Goal: Information Seeking & Learning: Check status

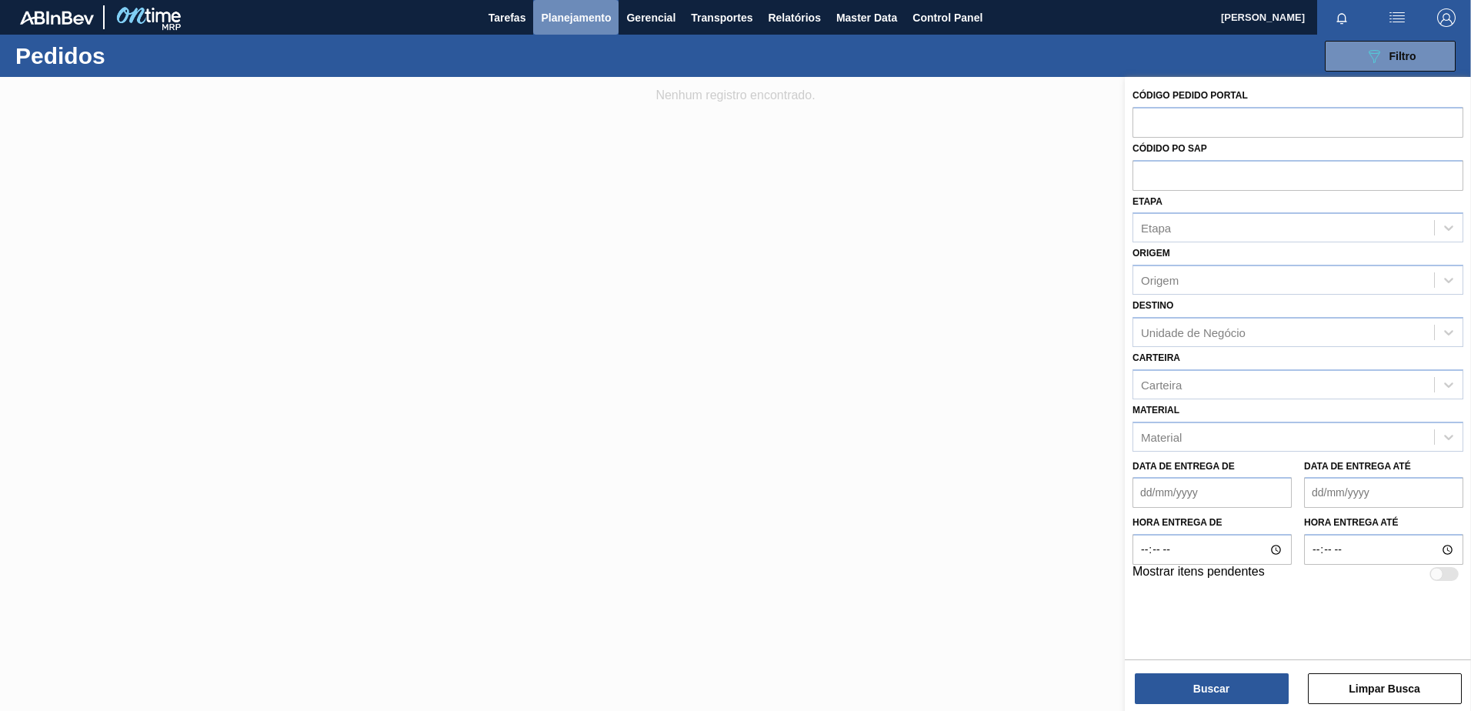
click at [586, 18] on span "Planejamento" at bounding box center [576, 17] width 70 height 18
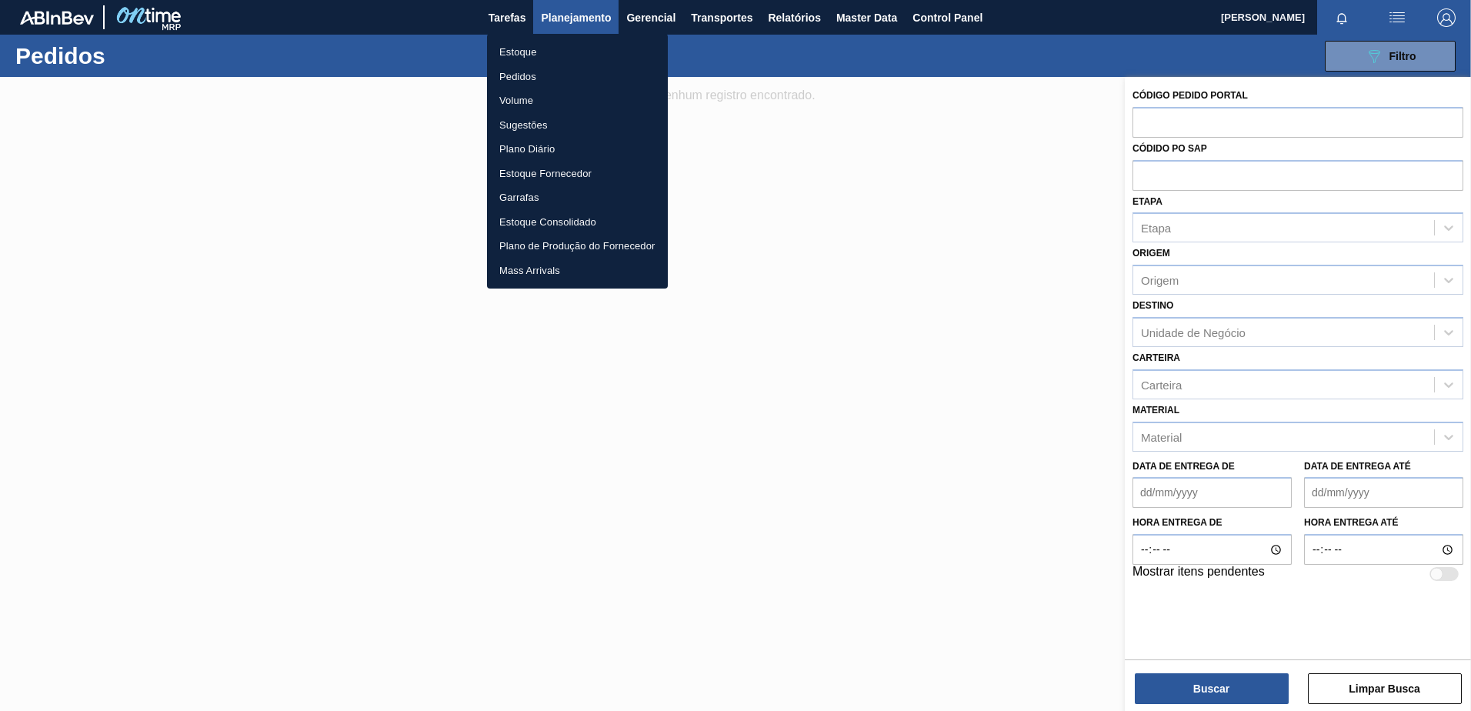
click at [509, 47] on li "Estoque" at bounding box center [577, 52] width 181 height 25
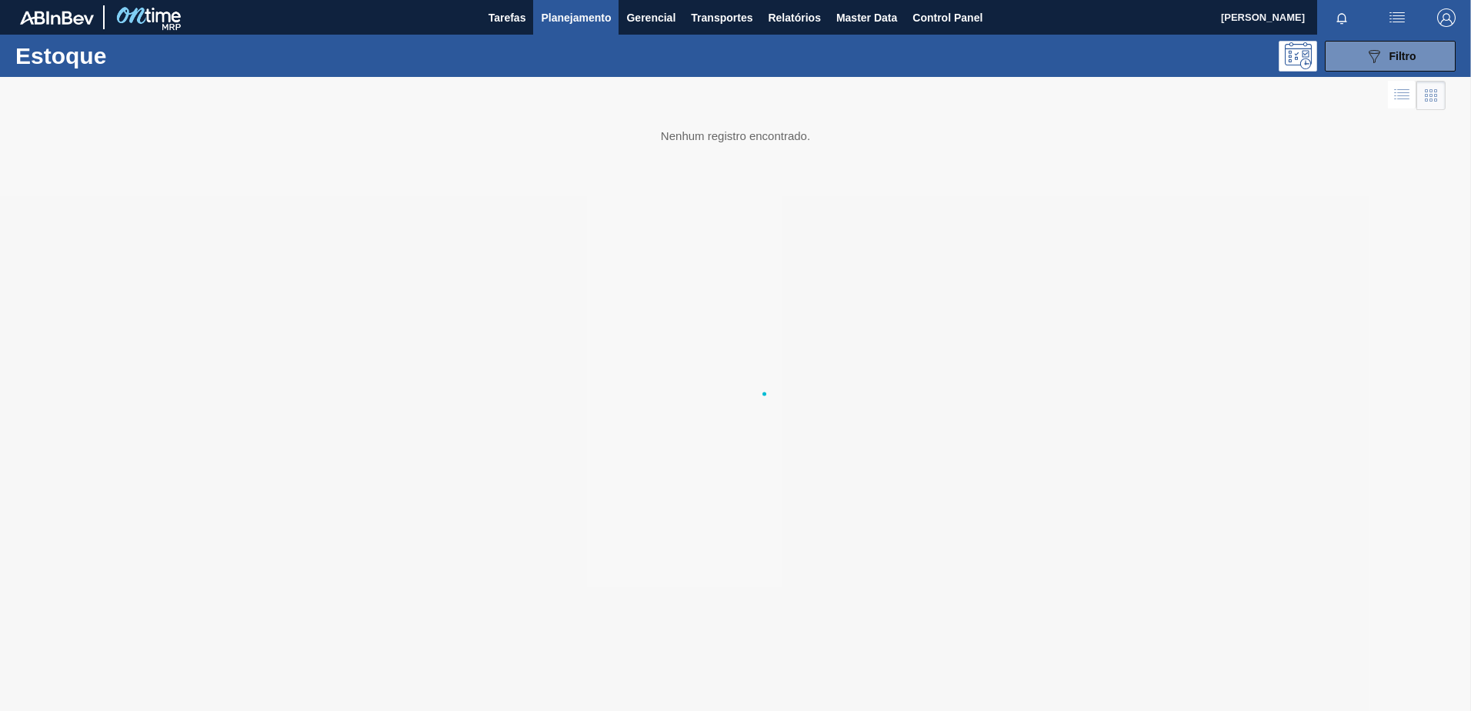
click at [600, 12] on span "Planejamento" at bounding box center [576, 17] width 70 height 18
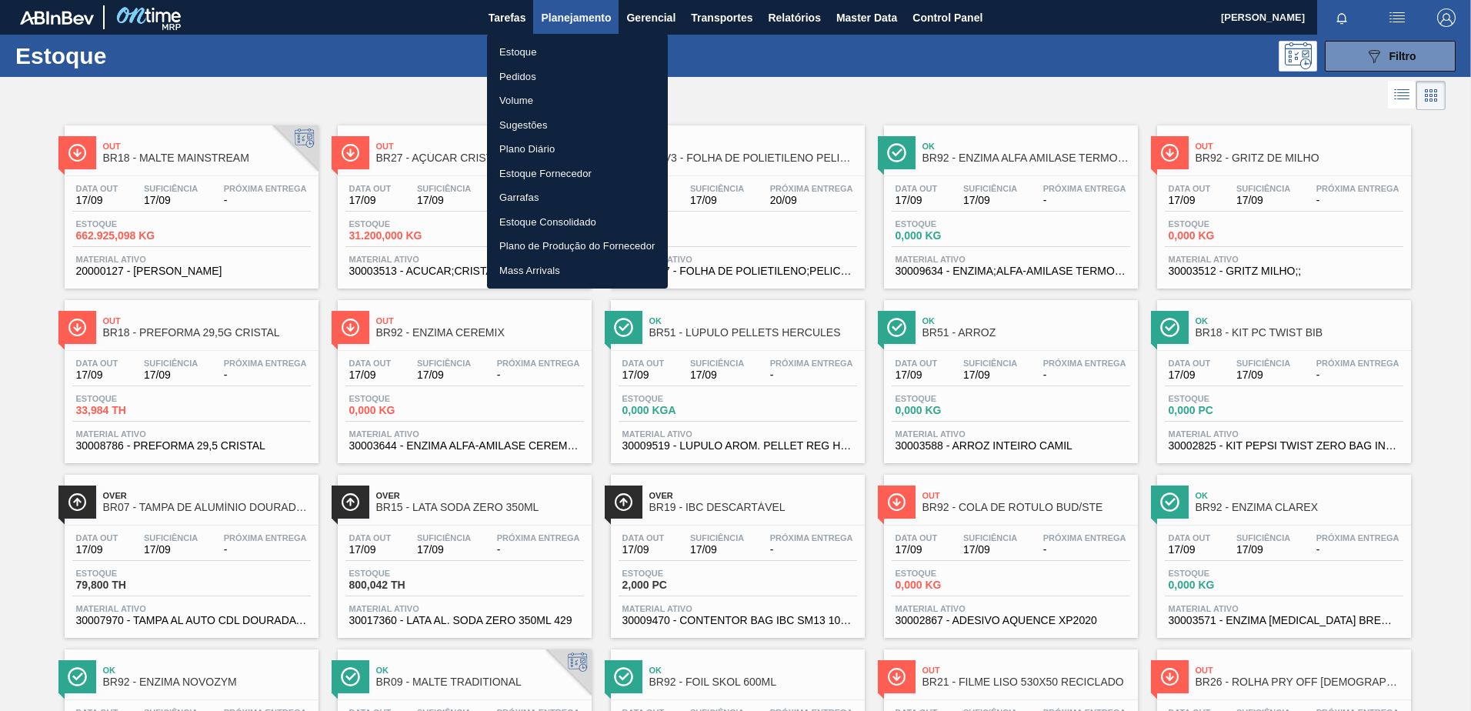
click at [829, 88] on div at bounding box center [735, 355] width 1471 height 711
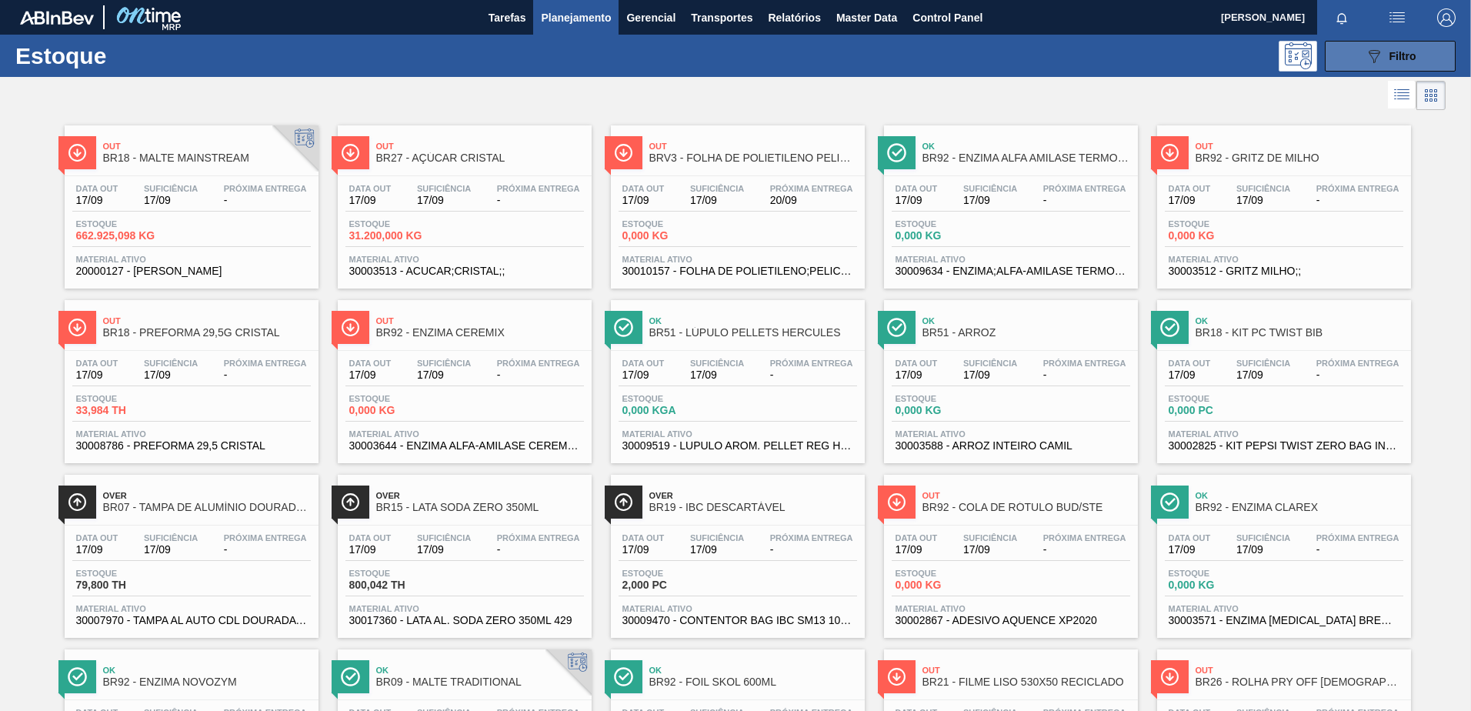
click at [1378, 56] on icon "089F7B8B-B2A5-4AFE-B5C0-19BA573D28AC" at bounding box center [1374, 56] width 18 height 18
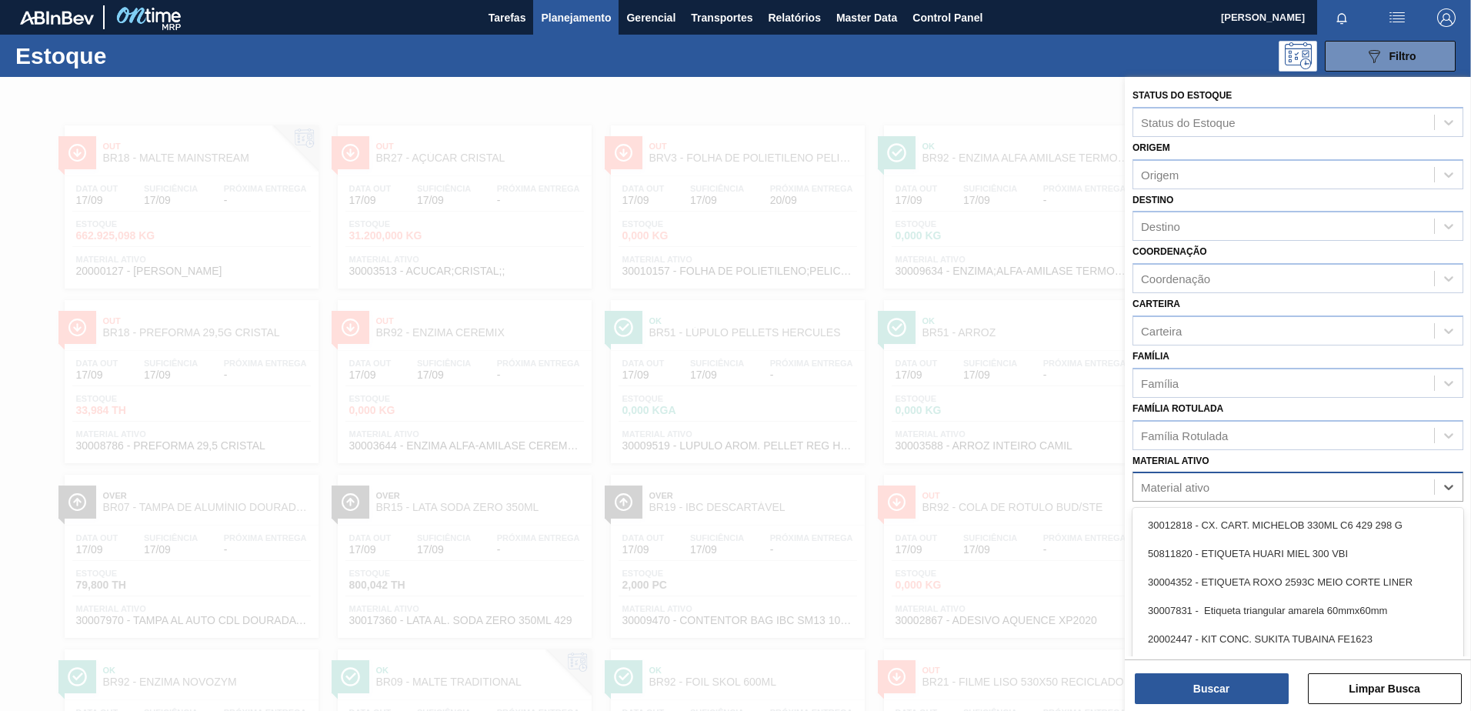
scroll to position [34, 0]
click at [1220, 483] on div "Material ativo" at bounding box center [1283, 487] width 301 height 22
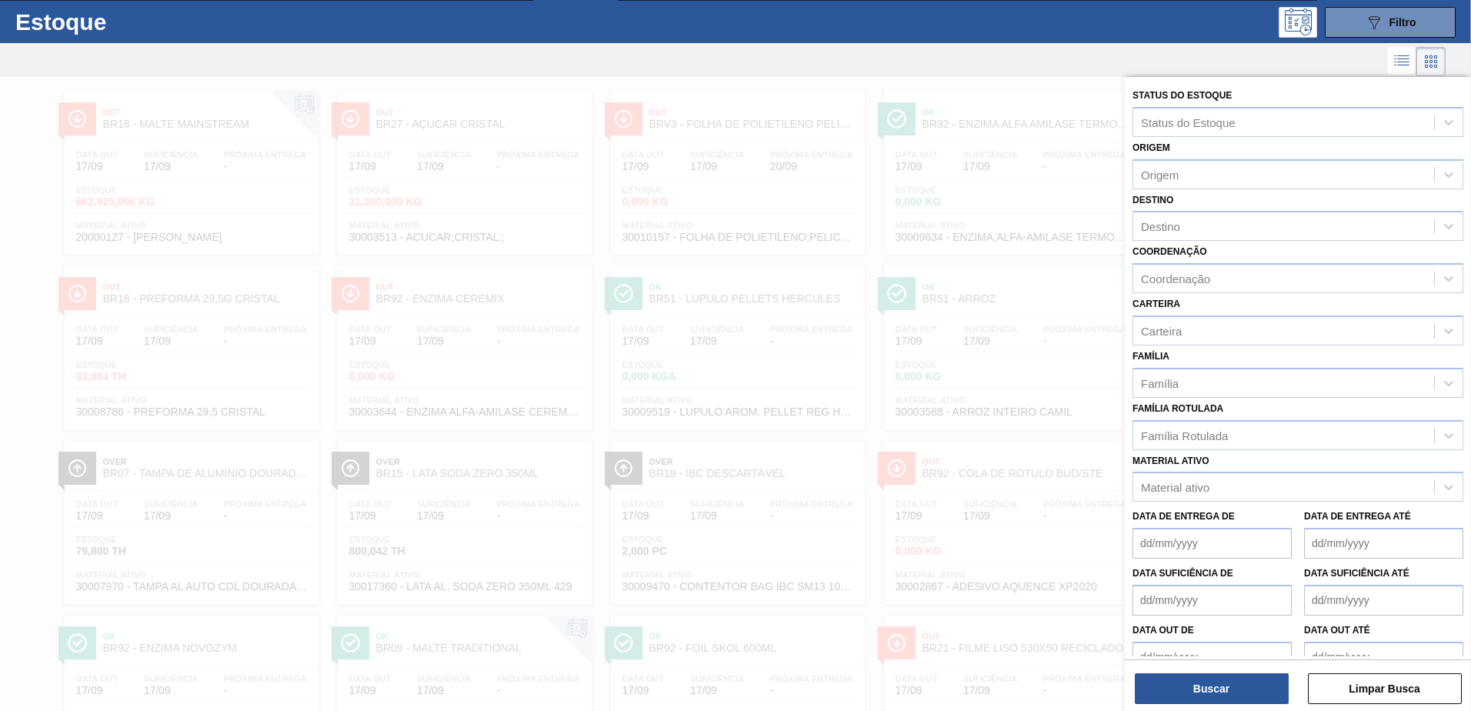
click at [1200, 414] on div "Família Rotulada Família Rotulada" at bounding box center [1297, 424] width 331 height 52
click at [1195, 435] on div "Família Rotulada" at bounding box center [1184, 434] width 87 height 13
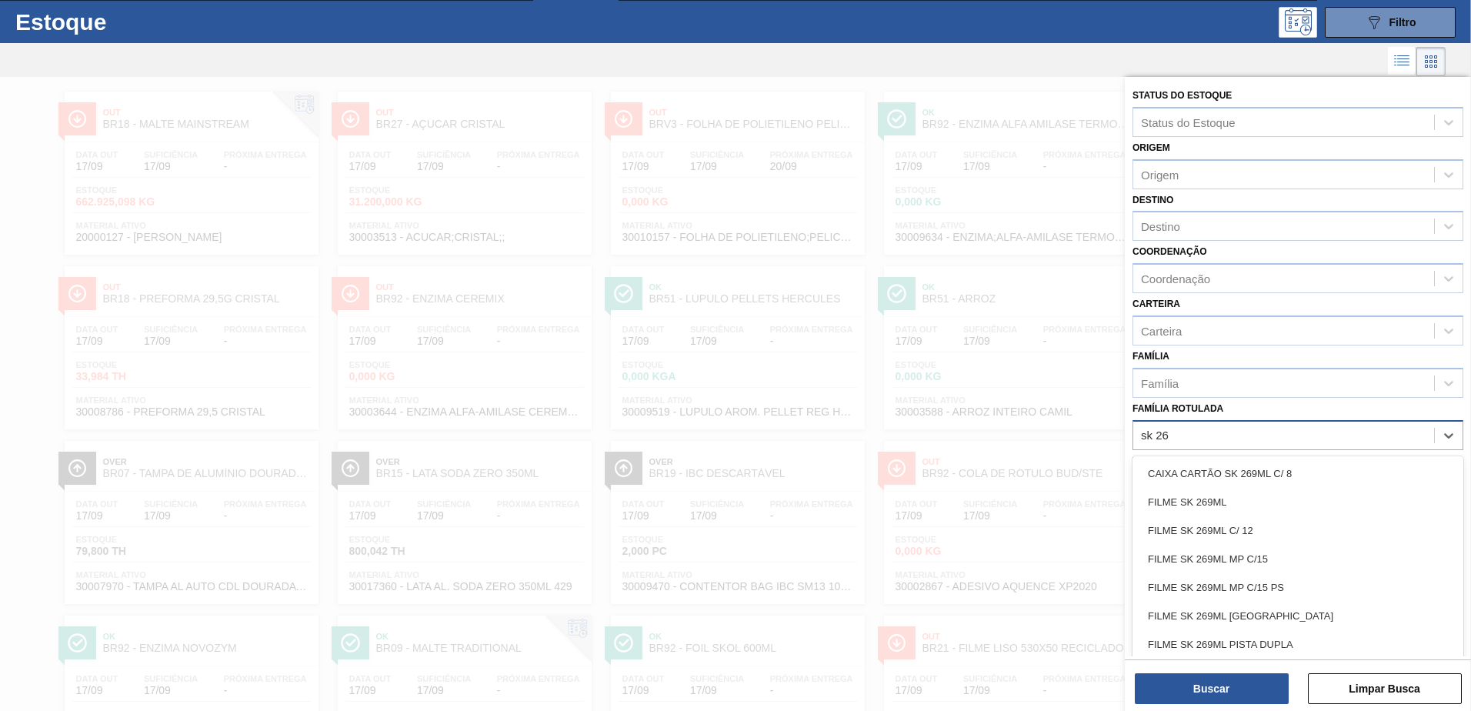
type Rotulada "sk 269"
click at [1209, 611] on div "LATA SK 269ML" at bounding box center [1297, 613] width 331 height 28
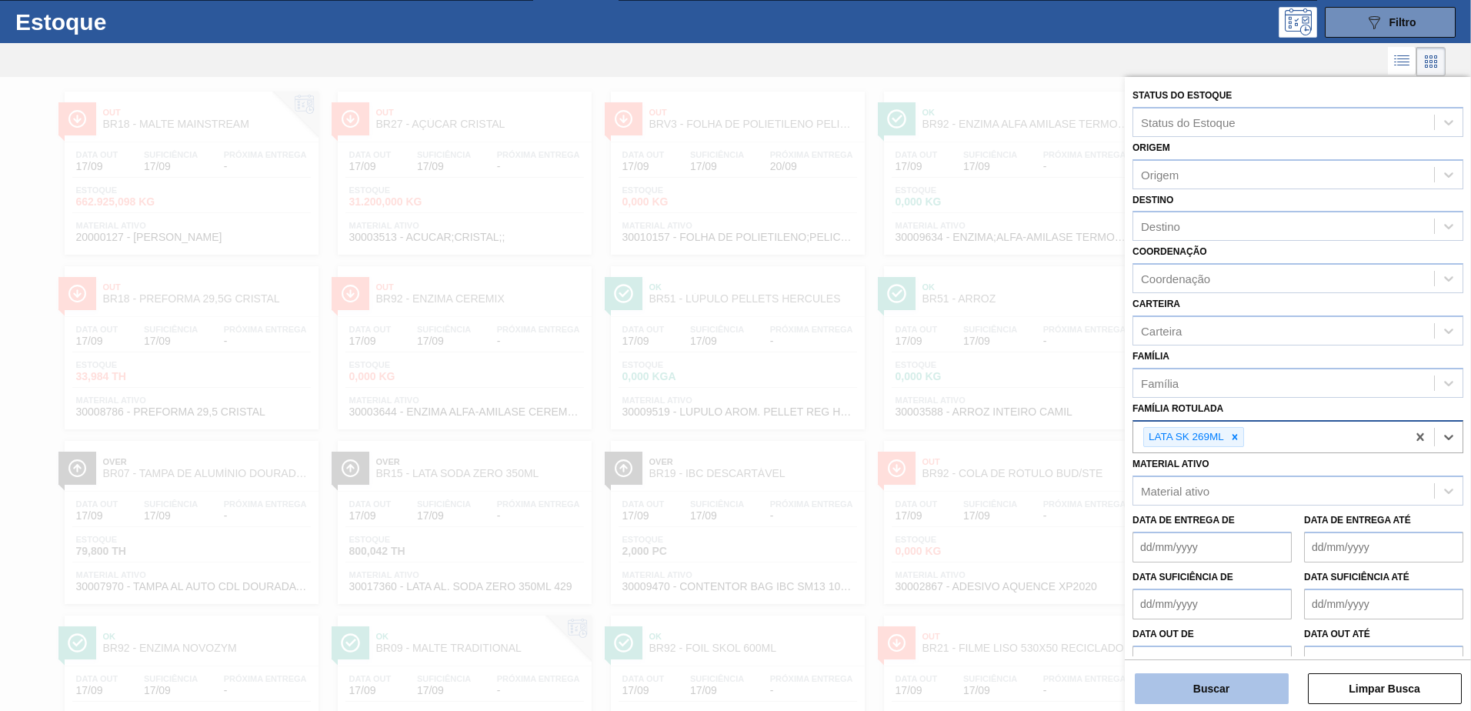
click at [1232, 678] on button "Buscar" at bounding box center [1212, 688] width 154 height 31
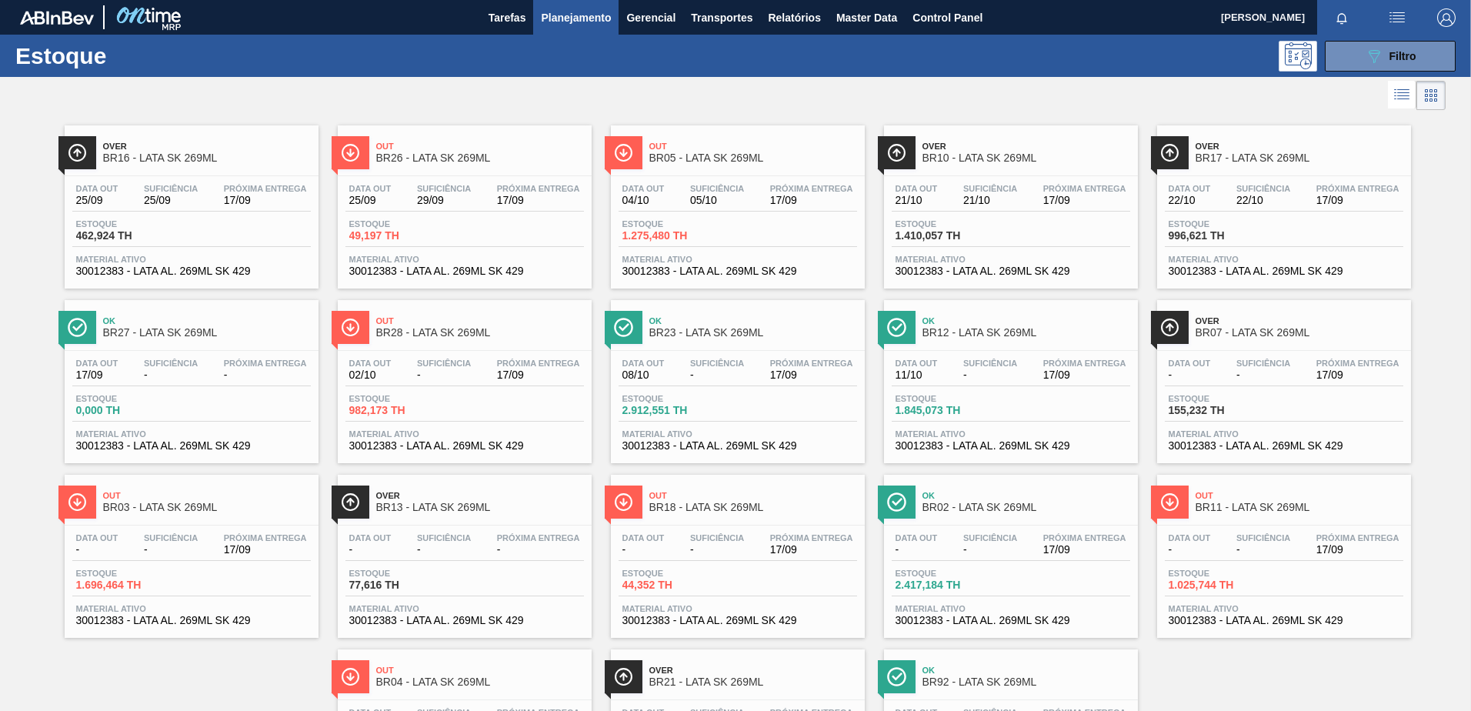
scroll to position [77, 0]
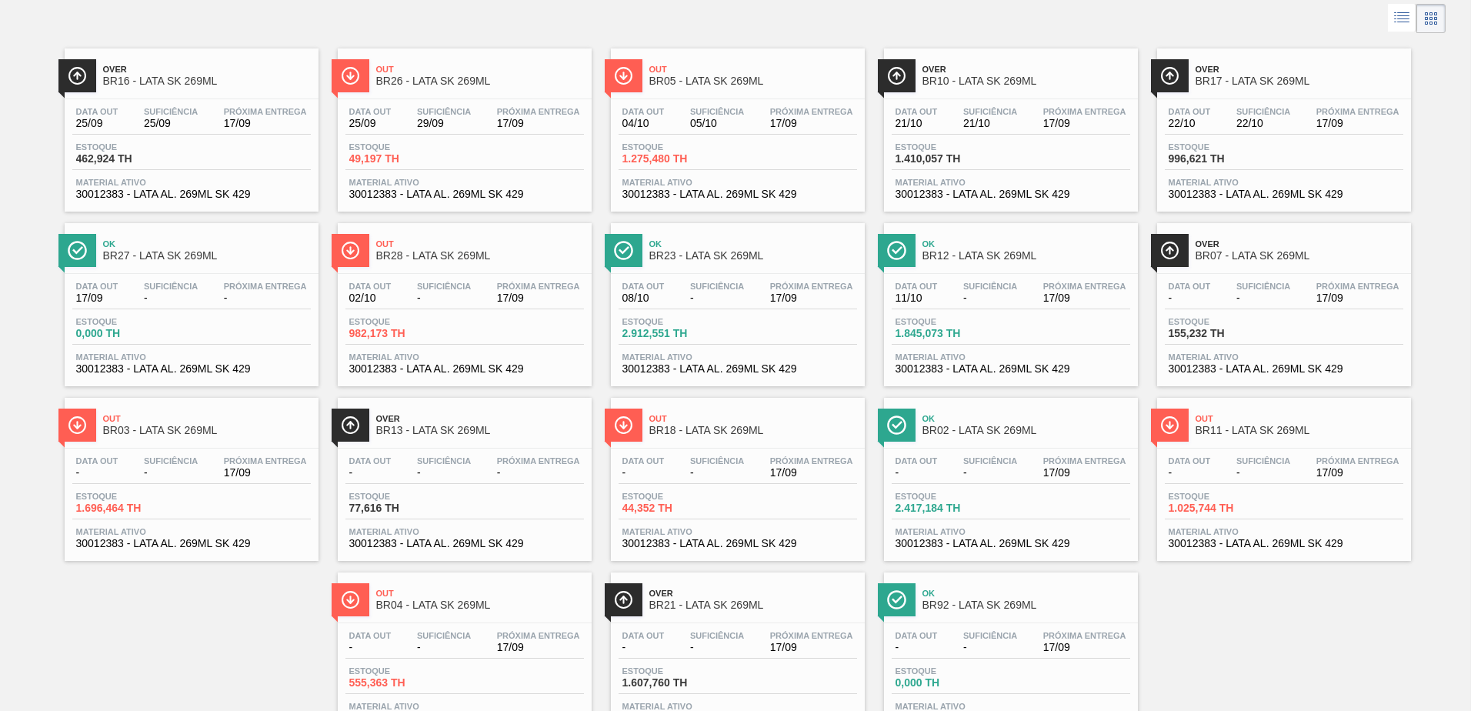
click at [467, 615] on div "Out BR04 - LATA SK 269ML" at bounding box center [480, 599] width 208 height 35
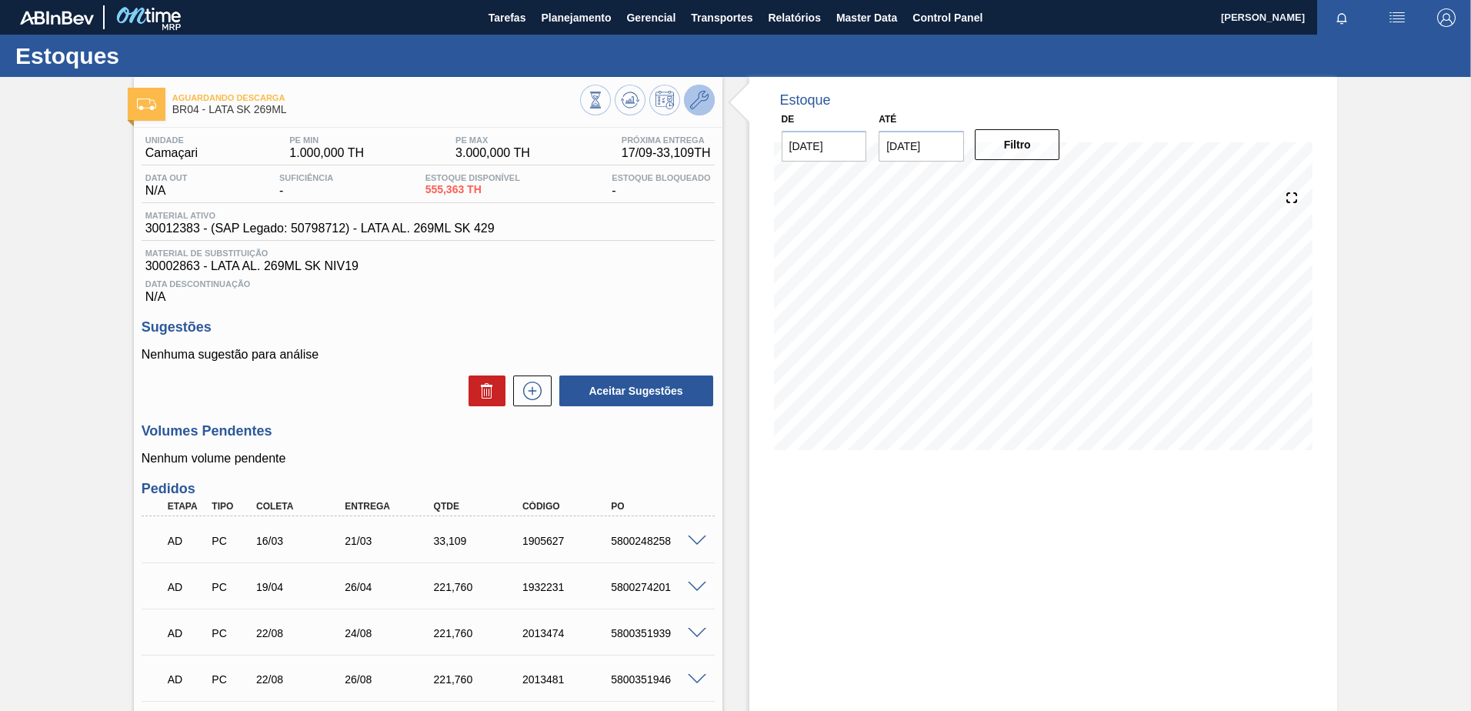
click at [695, 108] on icon at bounding box center [699, 100] width 18 height 18
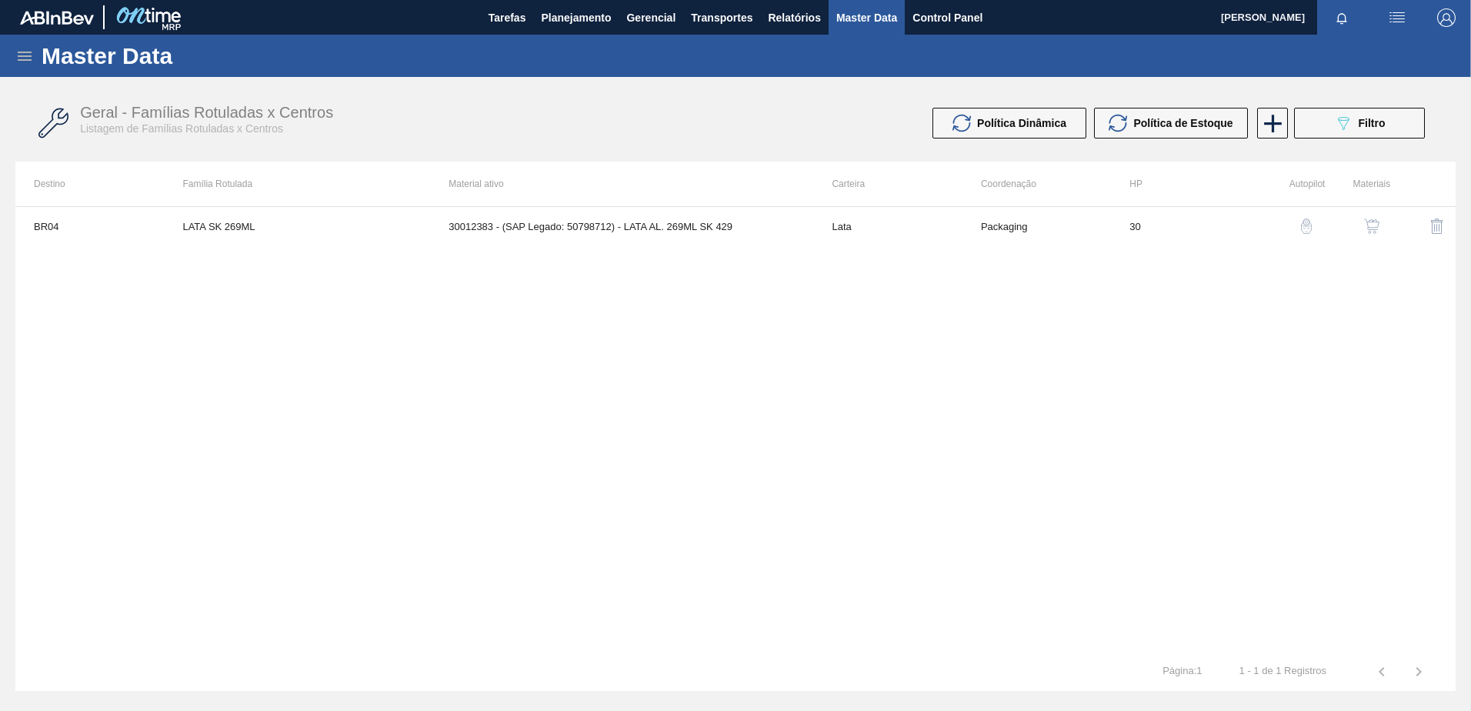
click at [891, 357] on div "BR04 LATA SK 269ML 30012383 - (SAP Legado: 50798712) - LATA AL. 269ML SK 429 La…" at bounding box center [735, 429] width 1440 height 446
click at [567, 23] on span "Planejamento" at bounding box center [576, 17] width 70 height 18
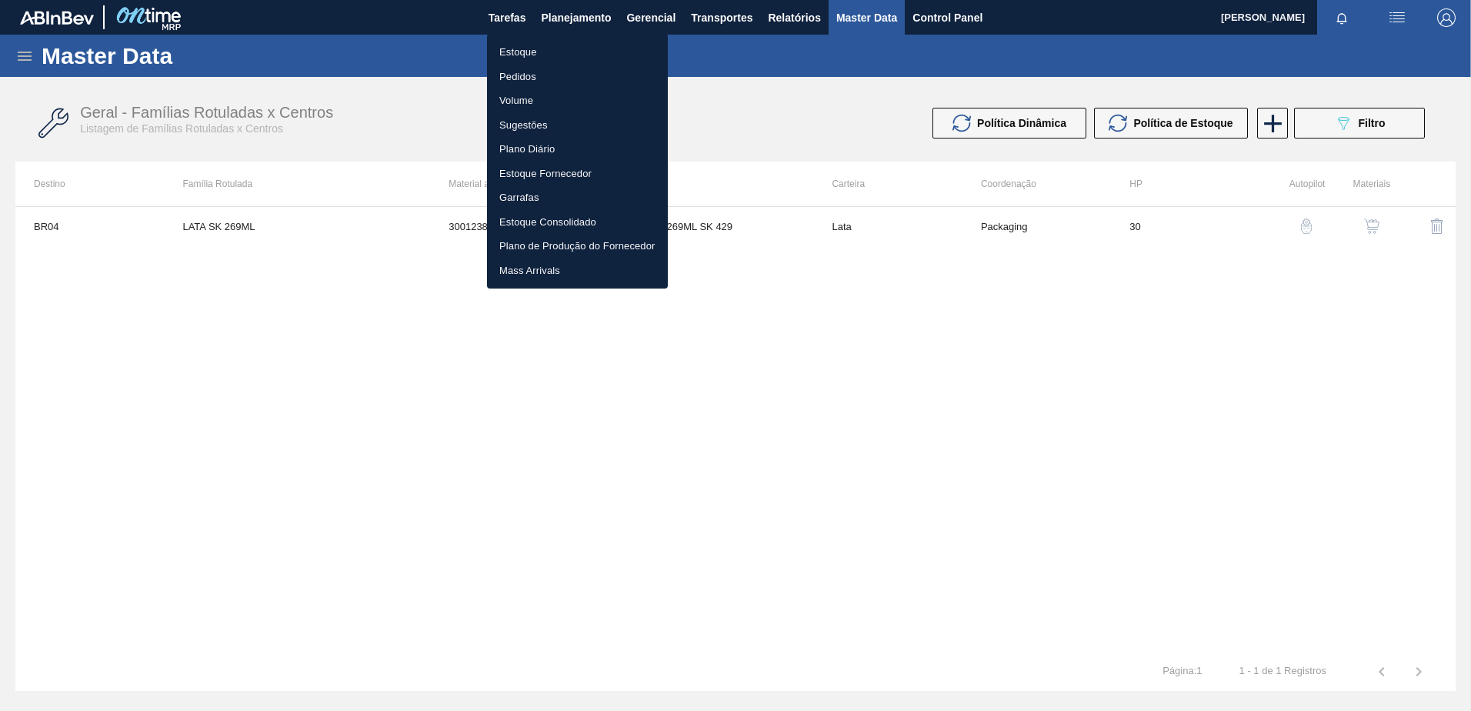
click at [514, 518] on div at bounding box center [735, 355] width 1471 height 711
